Goal: Book appointment/travel/reservation

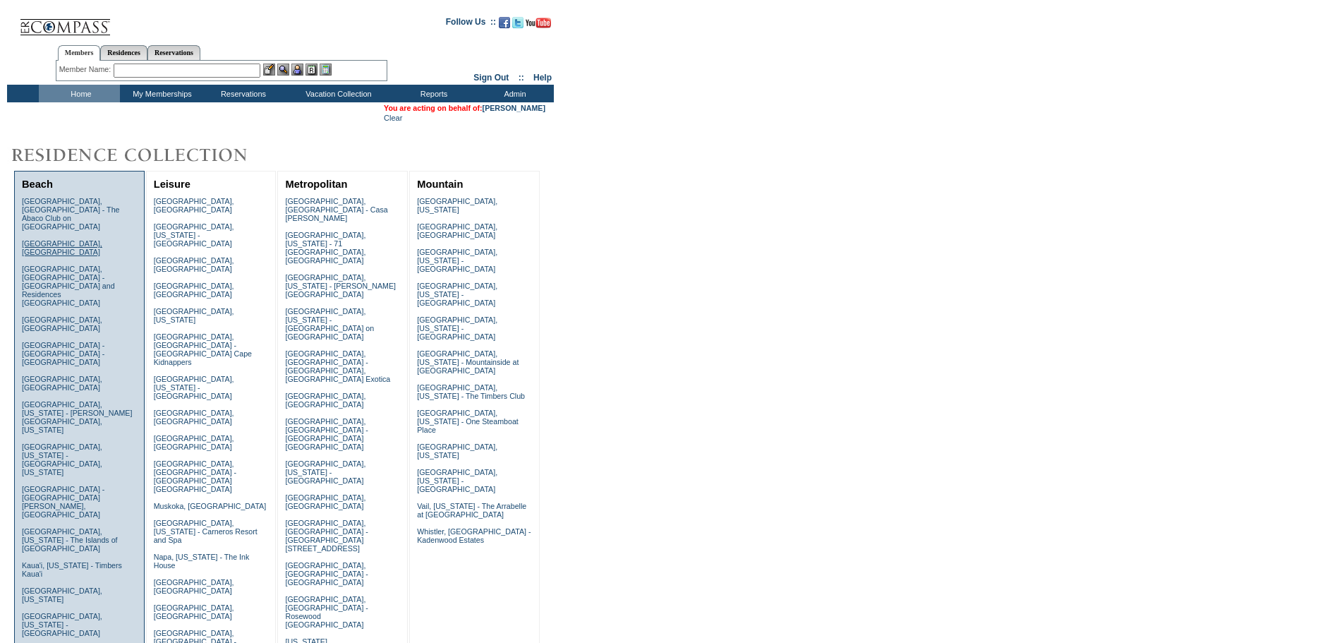
click at [67, 239] on link "[GEOGRAPHIC_DATA], [GEOGRAPHIC_DATA]" at bounding box center [62, 247] width 80 height 17
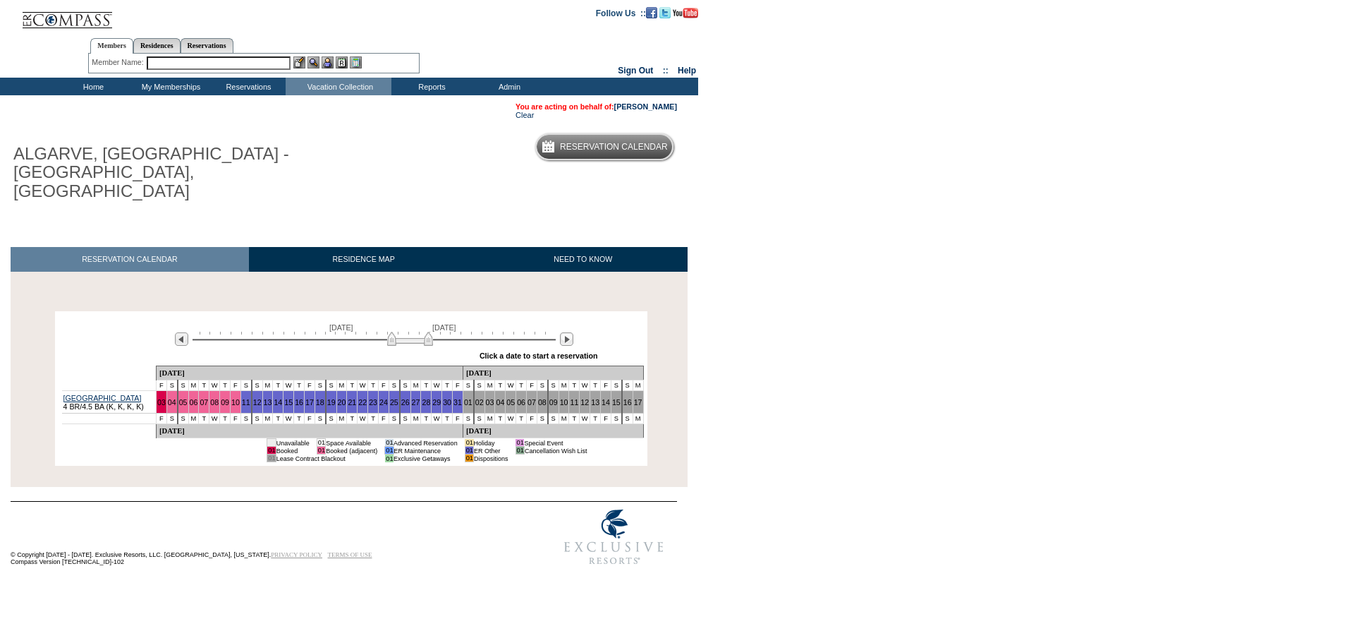
drag, startPoint x: 320, startPoint y: 319, endPoint x: 410, endPoint y: 317, distance: 90.3
click at [410, 331] on img at bounding box center [410, 338] width 46 height 14
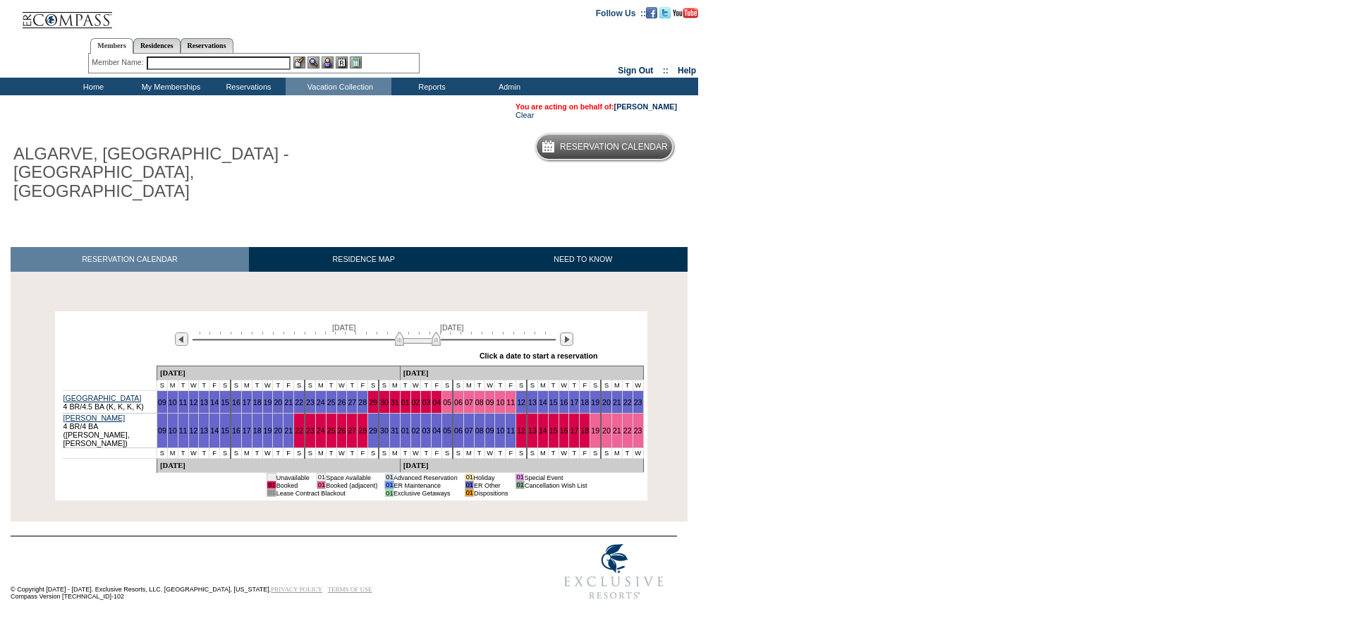
click at [413, 331] on img at bounding box center [418, 338] width 46 height 14
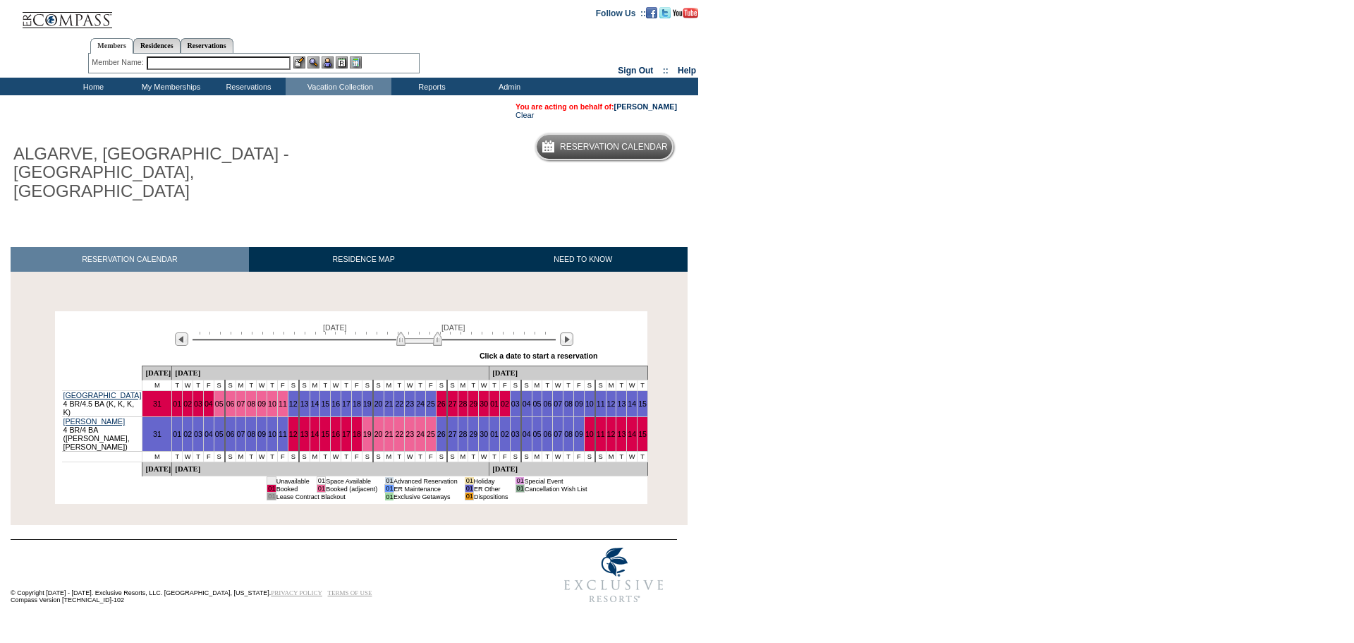
click at [403, 331] on img at bounding box center [419, 338] width 46 height 14
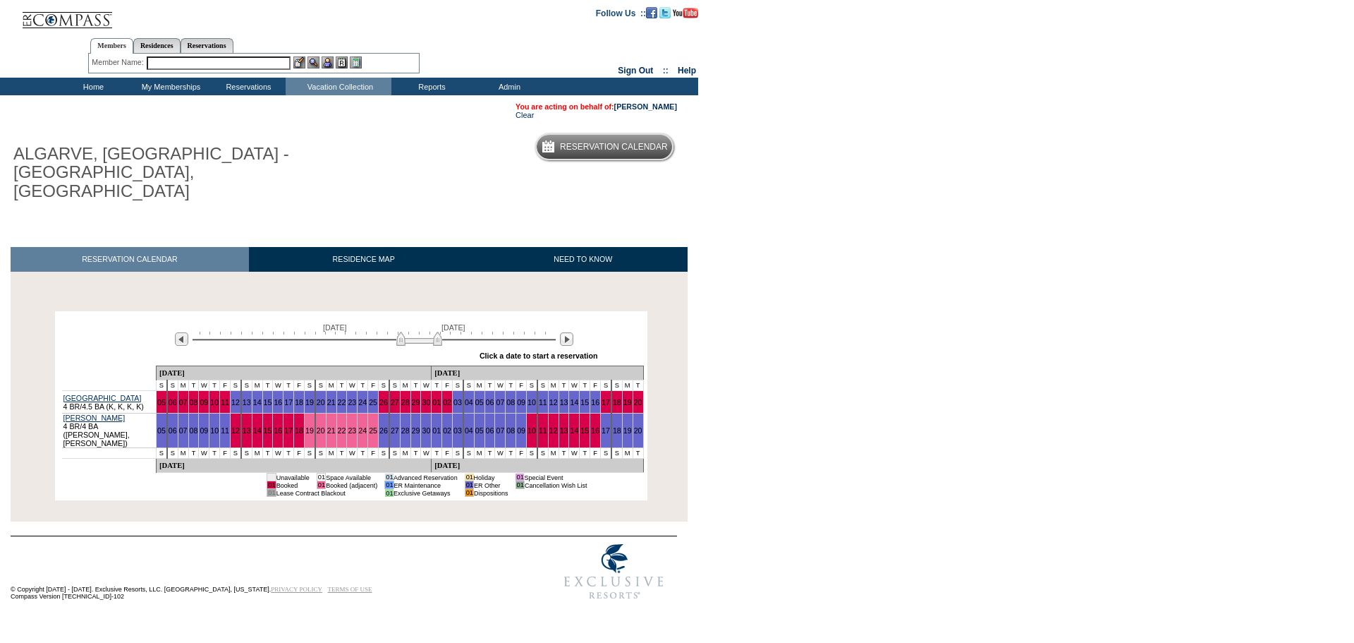
click at [226, 65] on input "text" at bounding box center [219, 62] width 144 height 13
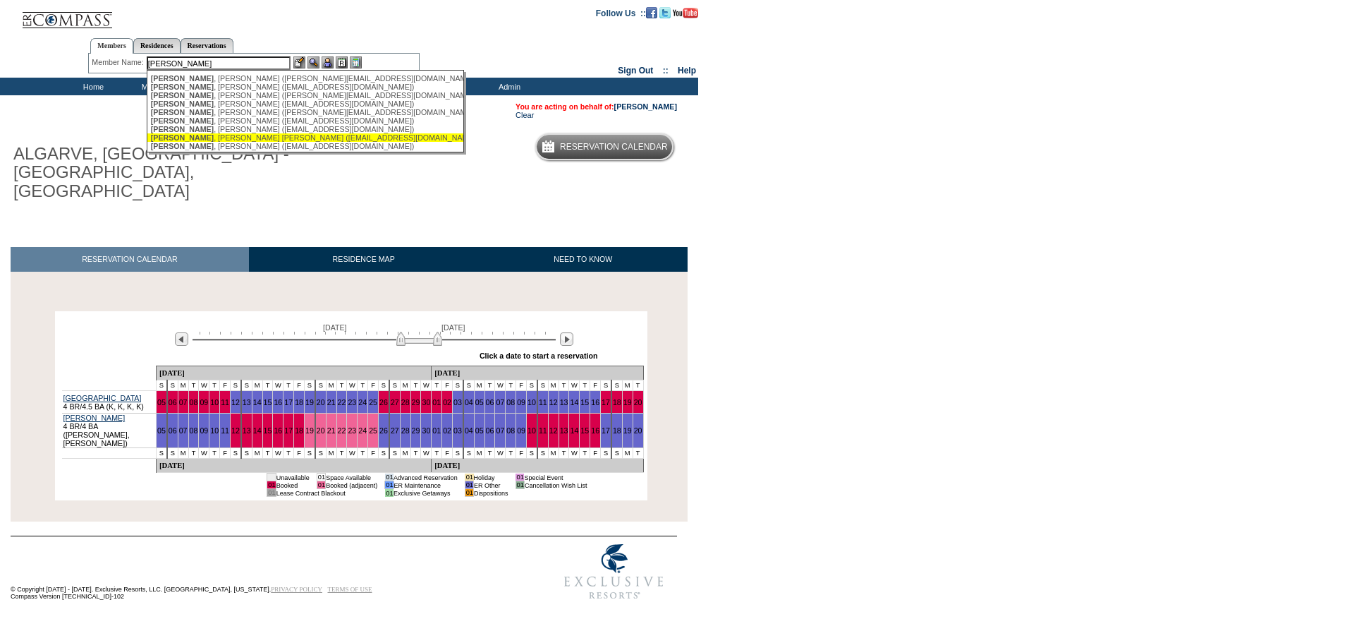
scroll to position [61, 0]
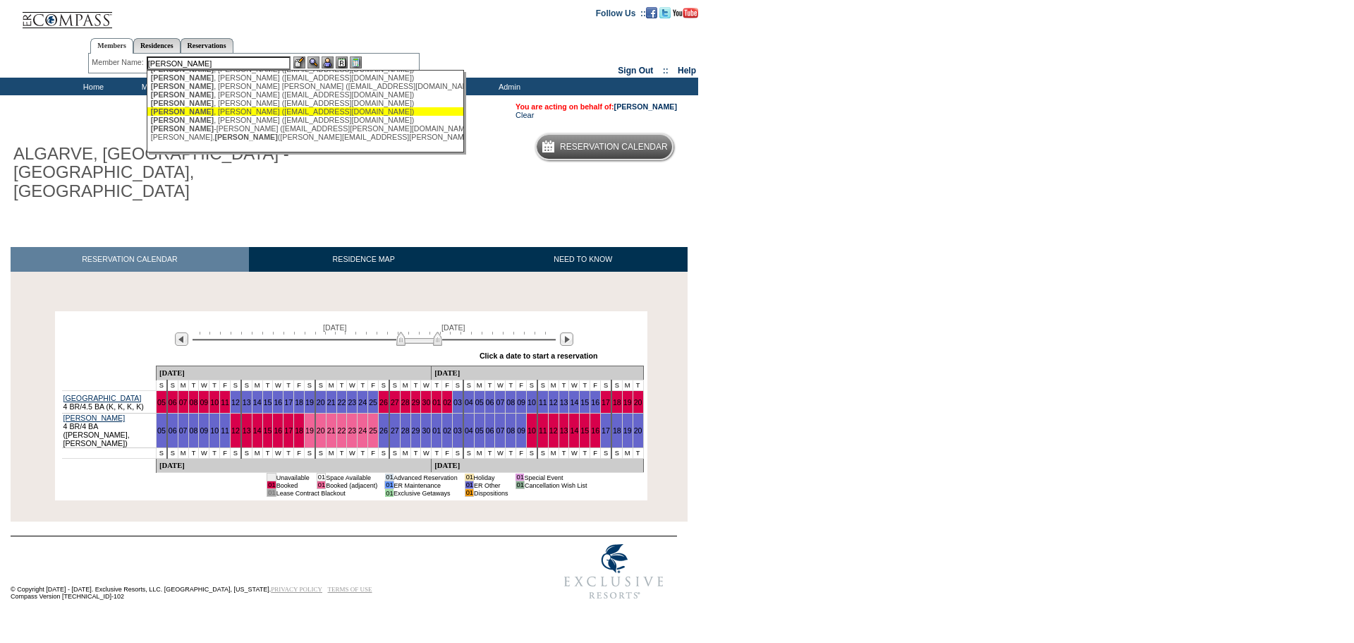
click at [248, 111] on div "Johnston , Michael (mj@steelhead.com)" at bounding box center [306, 111] width 310 height 8
type input "Johnston, Michael (mj@steelhead.com)"
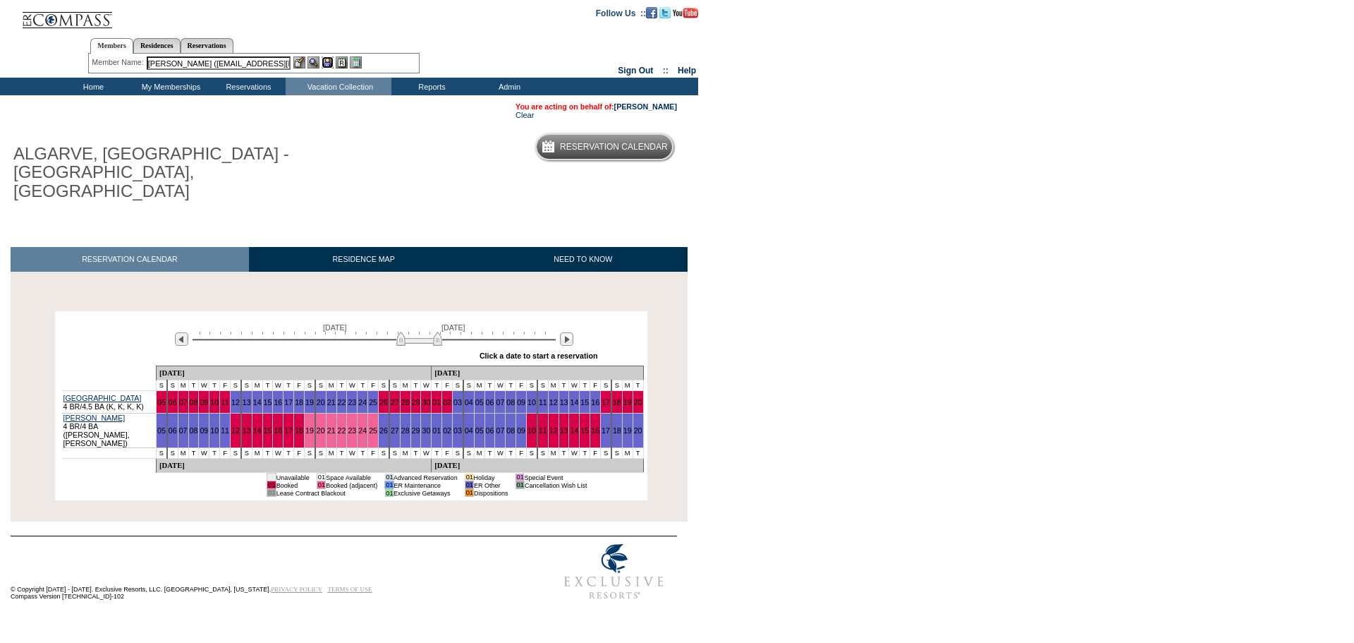
click at [331, 66] on img at bounding box center [328, 62] width 12 height 12
click at [313, 65] on img at bounding box center [313, 62] width 12 height 12
